Goal: Navigation & Orientation: Find specific page/section

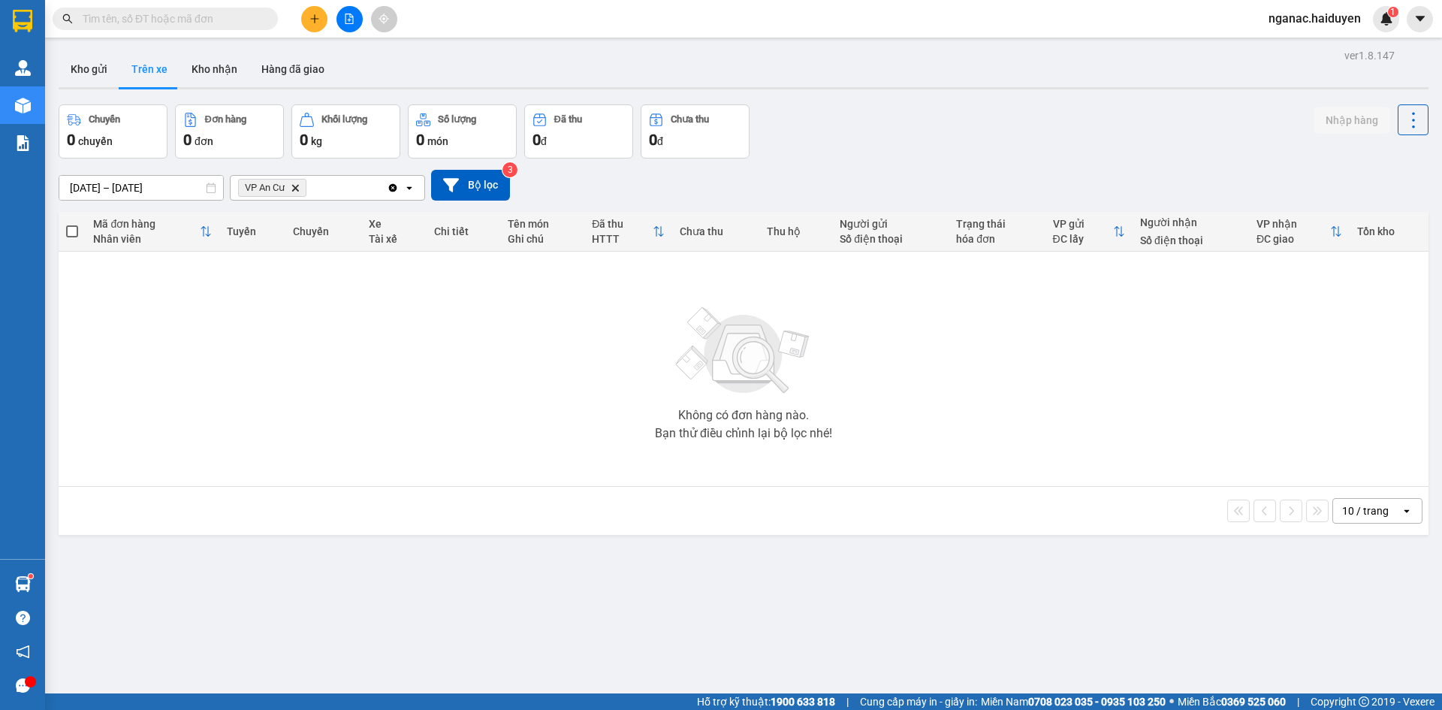
click at [100, 74] on button "Kho gửi" at bounding box center [89, 69] width 61 height 36
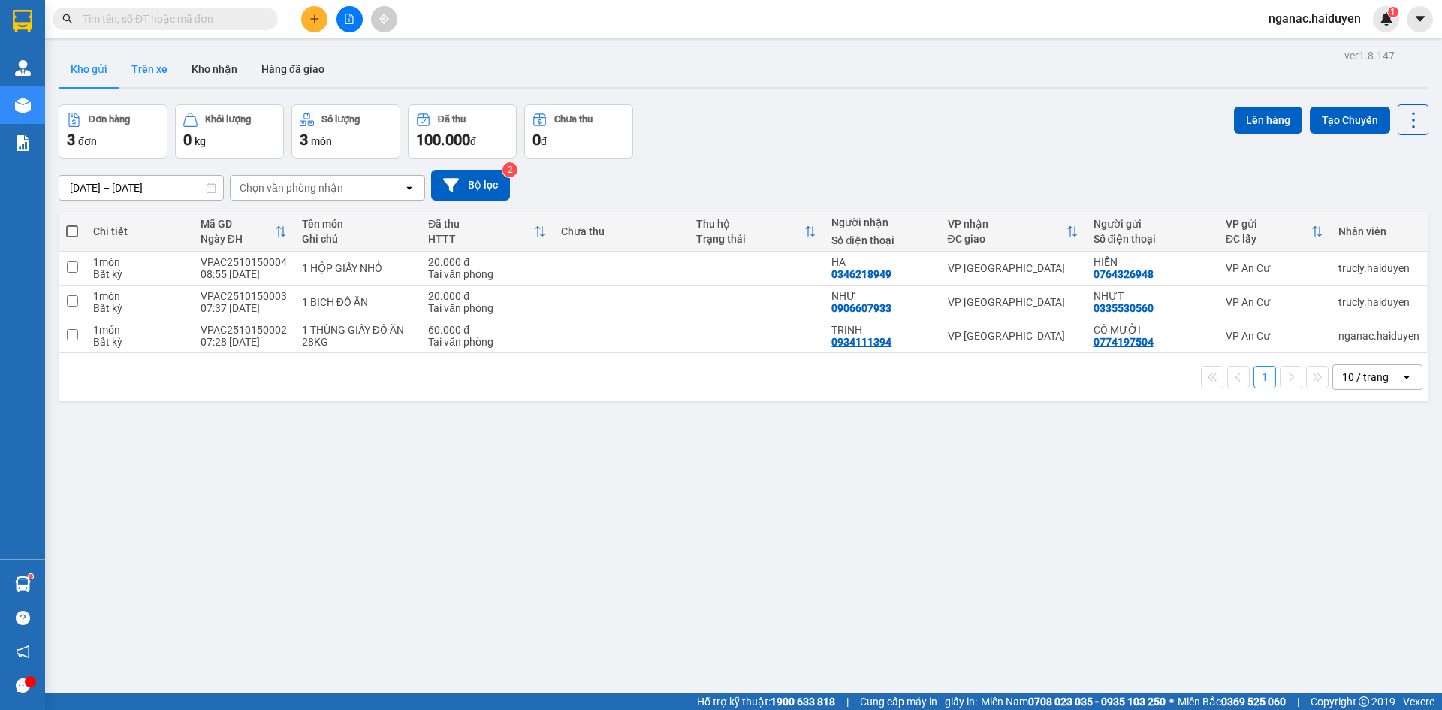
click at [148, 77] on button "Trên xe" at bounding box center [149, 69] width 60 height 36
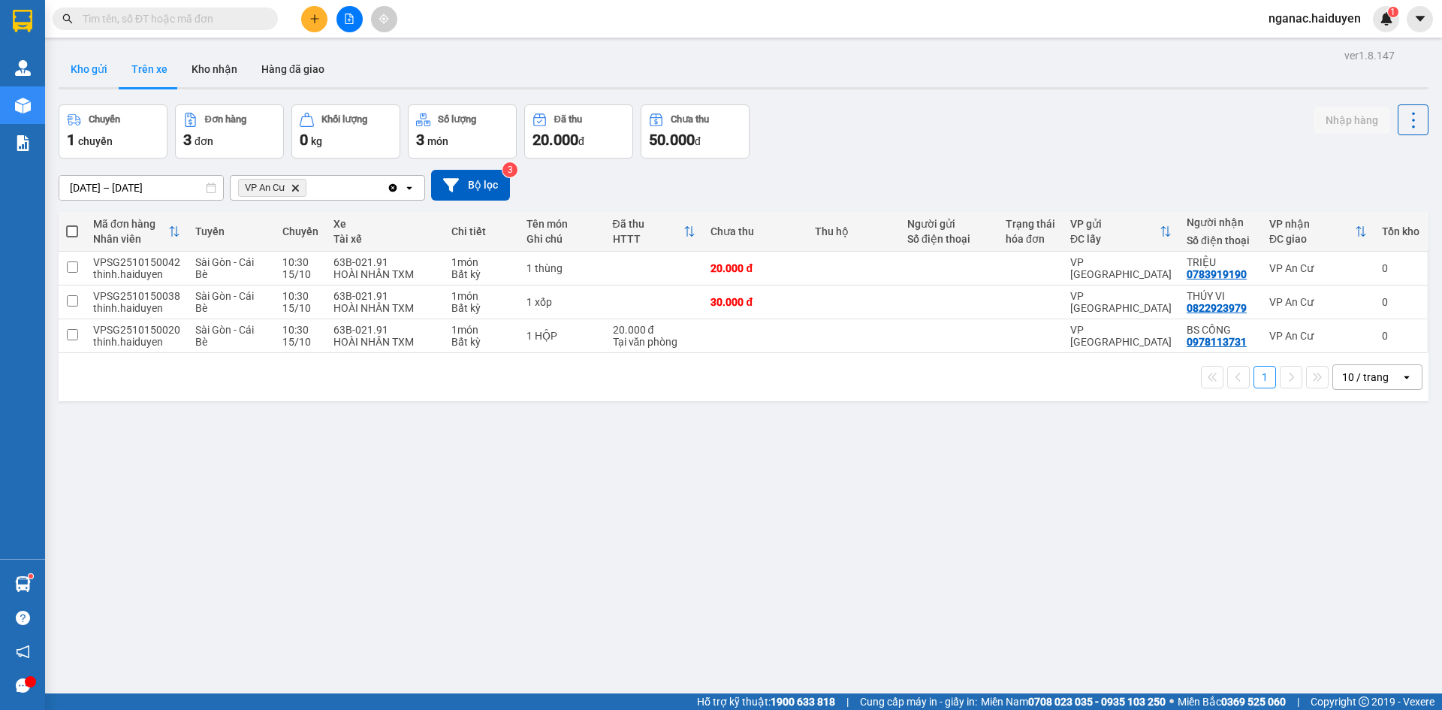
click at [94, 68] on button "Kho gửi" at bounding box center [89, 69] width 61 height 36
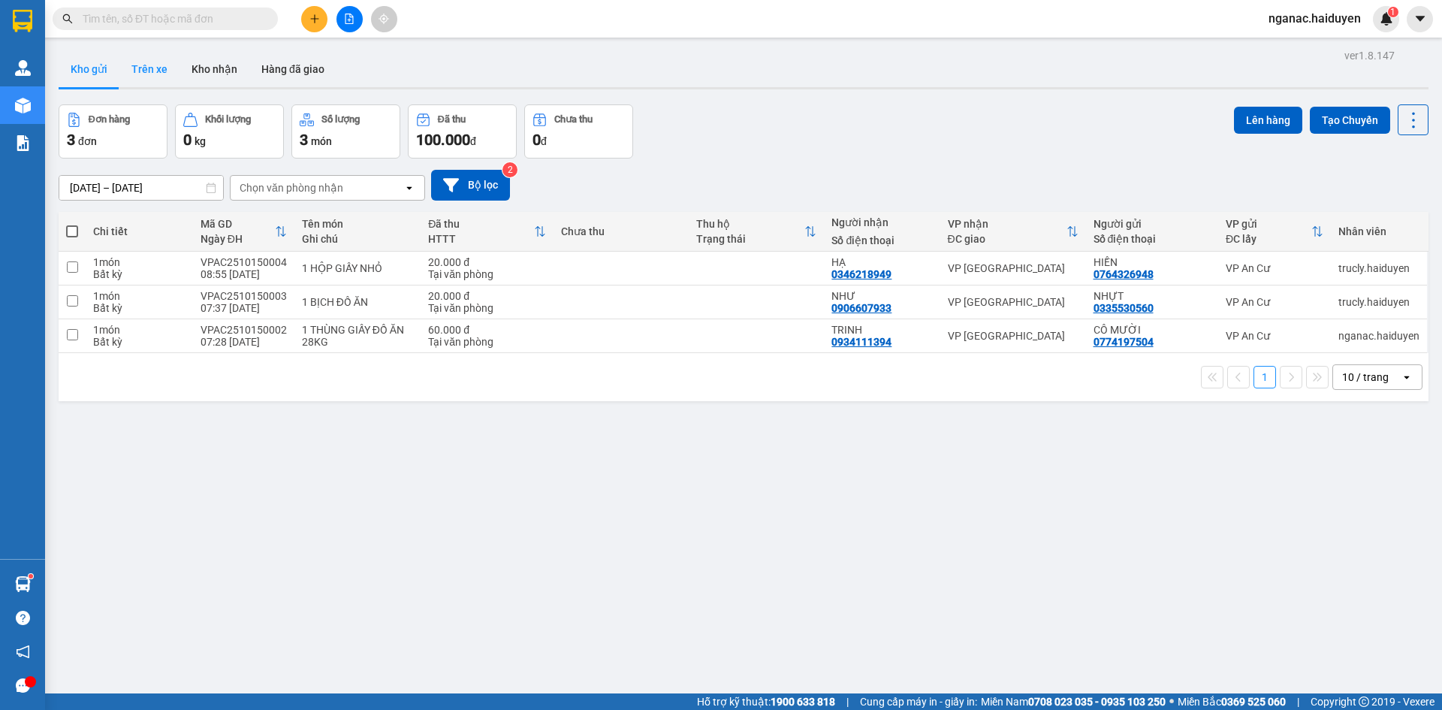
click at [148, 69] on button "Trên xe" at bounding box center [149, 69] width 60 height 36
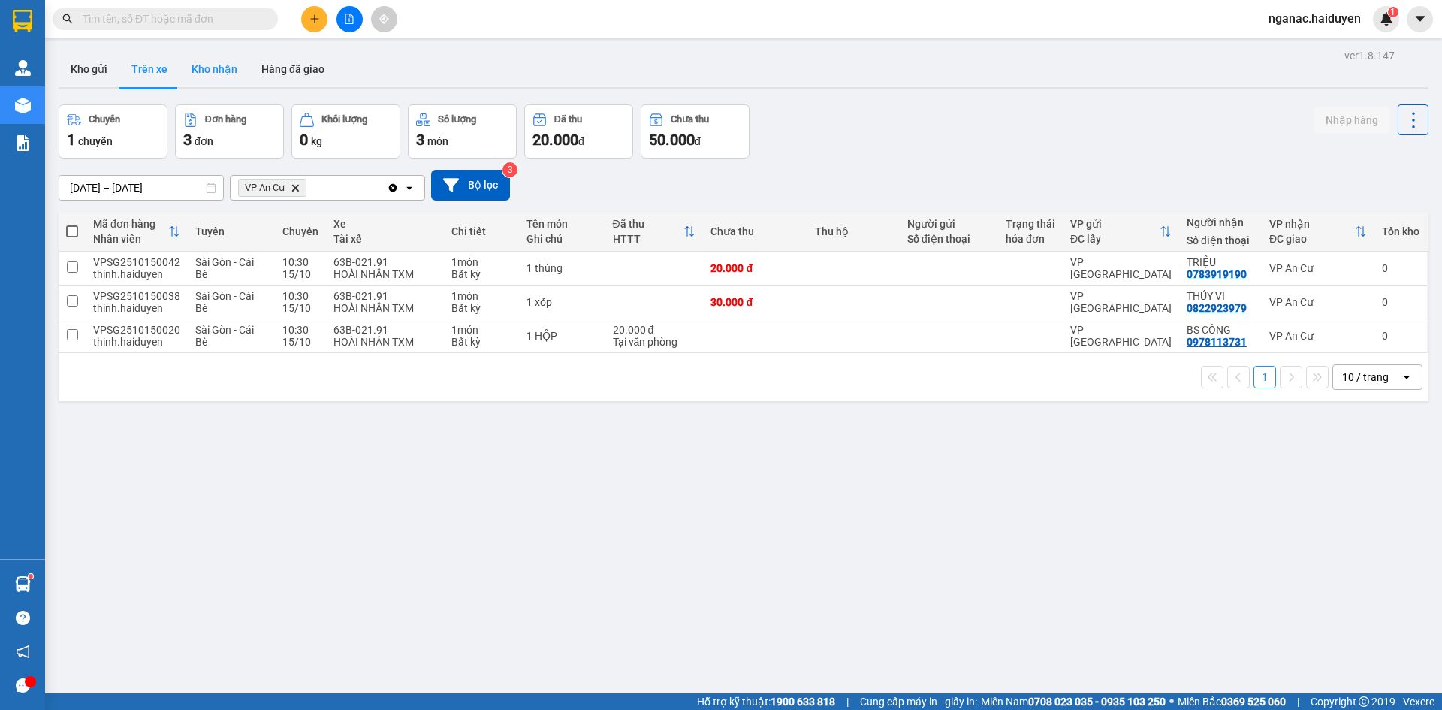
click at [202, 66] on button "Kho nhận" at bounding box center [215, 69] width 70 height 36
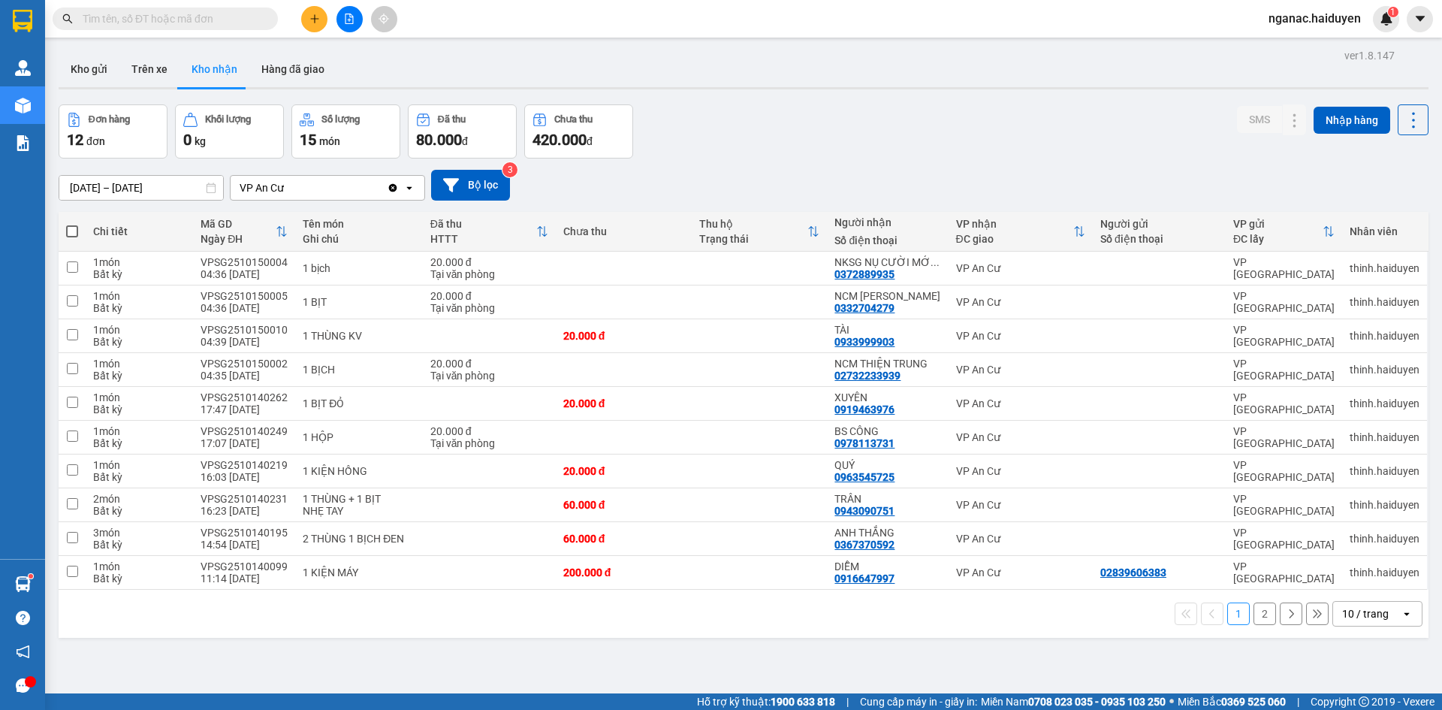
click at [750, 666] on div "ver 1.8.147 Kho gửi Trên xe Kho nhận Hàng đã giao Đơn hàng 12 đơn Khối lượng 0 …" at bounding box center [744, 400] width 1382 height 710
drag, startPoint x: 583, startPoint y: 664, endPoint x: 545, endPoint y: 601, distance: 73.8
click at [575, 653] on div "ver 1.8.147 Kho gửi Trên xe Kho nhận Hàng đã giao Đơn hàng 12 đơn Khối lượng 0 …" at bounding box center [744, 400] width 1382 height 710
